Goal: Task Accomplishment & Management: Complete application form

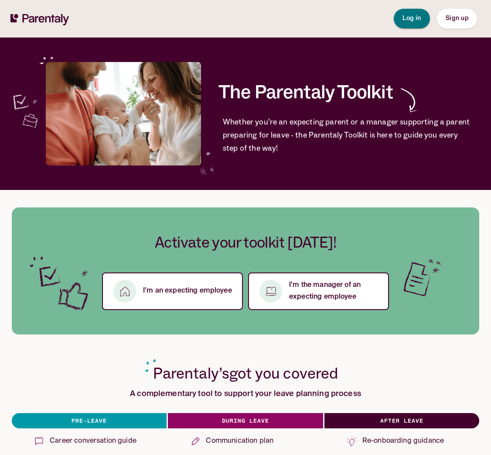
click at [421, 19] on span "Log in" at bounding box center [412, 18] width 19 height 6
